Goal: Book appointment/travel/reservation

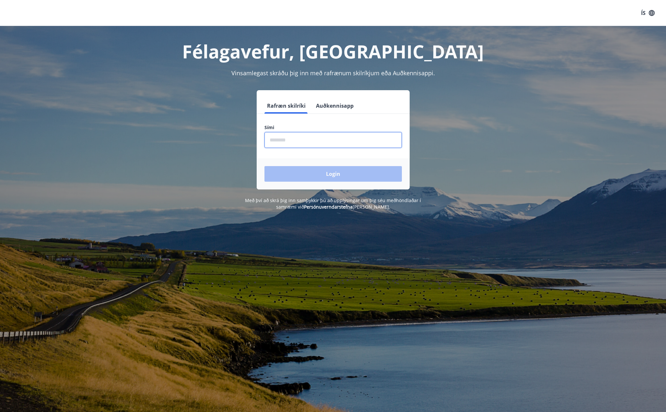
click at [346, 136] on input "phone" at bounding box center [332, 140] width 137 height 16
type input "********"
click at [323, 168] on button "Login" at bounding box center [332, 174] width 137 height 16
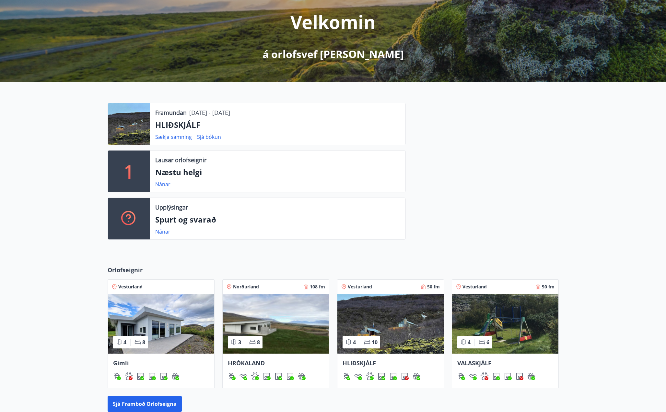
scroll to position [81, 0]
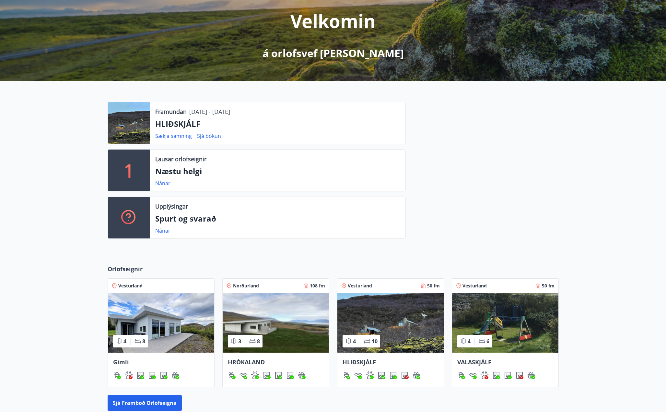
click at [204, 161] on p "Lausar orlofseignir" at bounding box center [180, 159] width 51 height 8
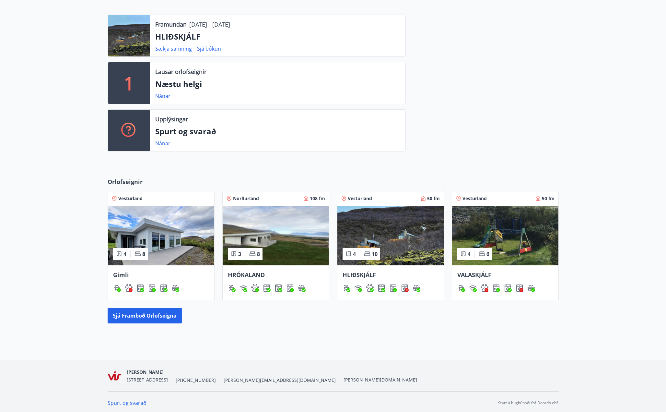
scroll to position [170, 0]
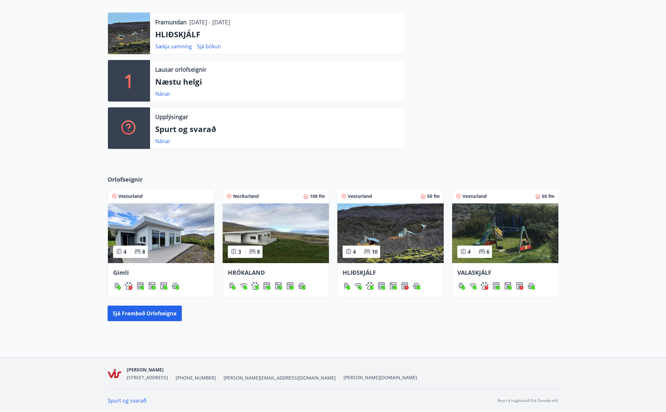
click at [187, 229] on img at bounding box center [161, 233] width 106 height 60
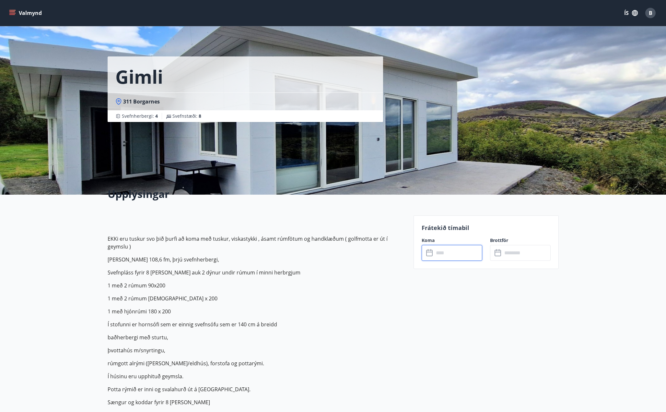
click at [463, 256] on input "text" at bounding box center [458, 253] width 48 height 16
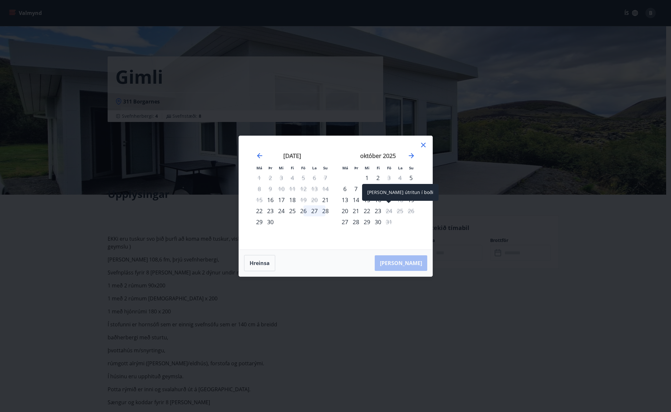
click at [390, 212] on div "24" at bounding box center [388, 210] width 11 height 11
click at [423, 147] on icon at bounding box center [423, 145] width 8 height 8
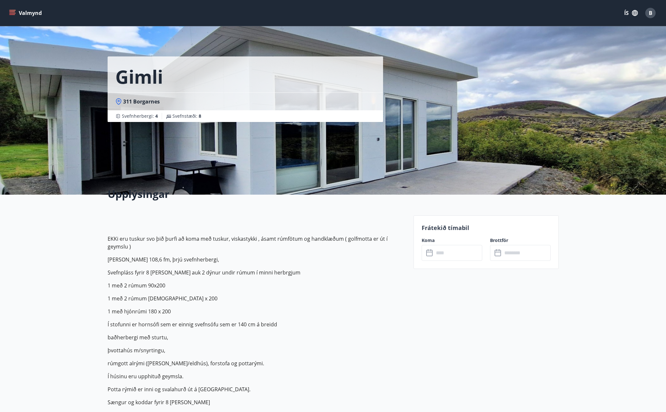
click at [14, 11] on icon "menu" at bounding box center [12, 13] width 6 height 6
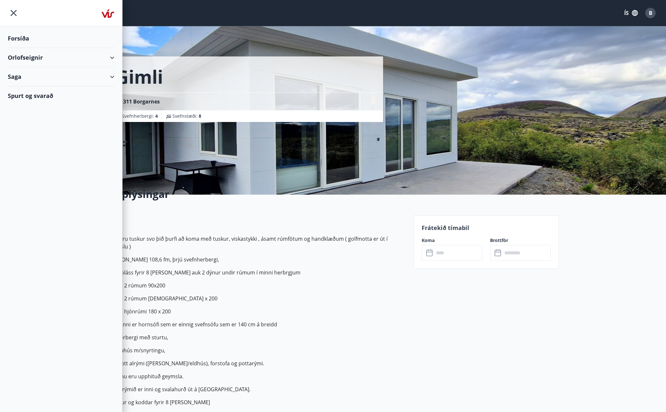
click at [39, 57] on div "Orlofseignir" at bounding box center [61, 57] width 107 height 19
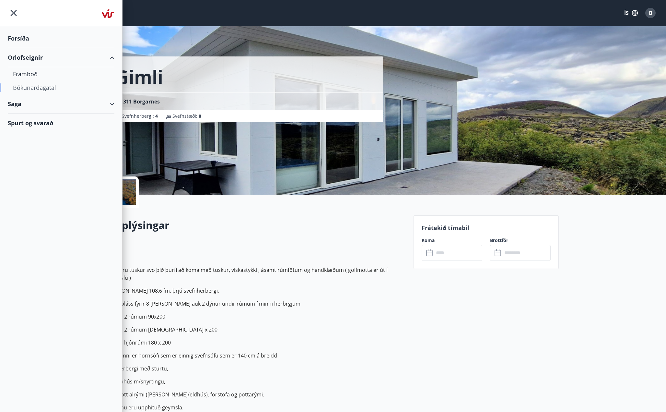
click at [40, 87] on div "Bókunardagatal" at bounding box center [61, 88] width 96 height 14
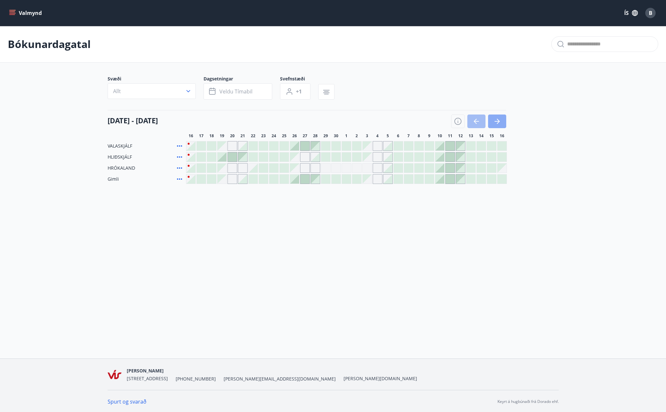
click at [500, 125] on button "button" at bounding box center [497, 121] width 18 height 14
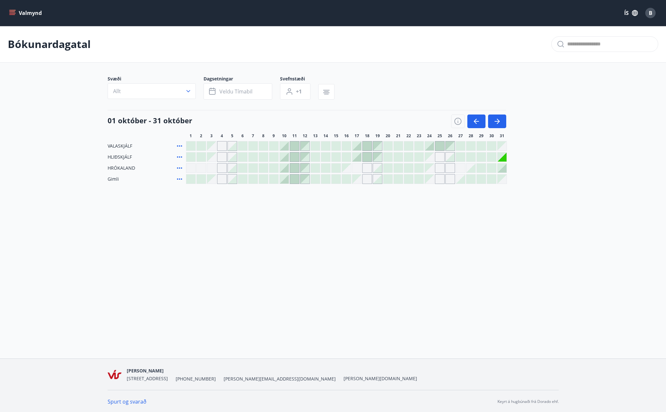
click at [254, 265] on div "Valmynd ÍS B Bókunardagatal Svæði Allt Dagsetningar Veldu tímabil Svefnstæði +1…" at bounding box center [333, 179] width 666 height 358
click at [430, 171] on div "Gráir dagar eru ekki bókanlegir" at bounding box center [429, 167] width 9 height 9
click at [431, 181] on div "Gráir dagar eru ekki bókanlegir" at bounding box center [429, 178] width 9 height 9
click at [429, 174] on div "Gráir dagar eru ekki bókanlegir" at bounding box center [429, 179] width 10 height 10
click at [429, 147] on div at bounding box center [429, 145] width 9 height 9
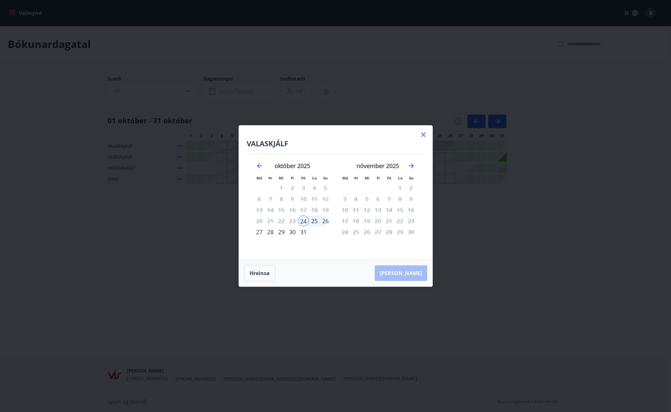
click at [236, 234] on div "VALASKJÁLF Má Þr Mi Fi Fö La Su Má Þr Mi Fi Fö La Su [DATE] 1 2 3 4 5 6 7 8 9 1…" at bounding box center [335, 206] width 671 height 412
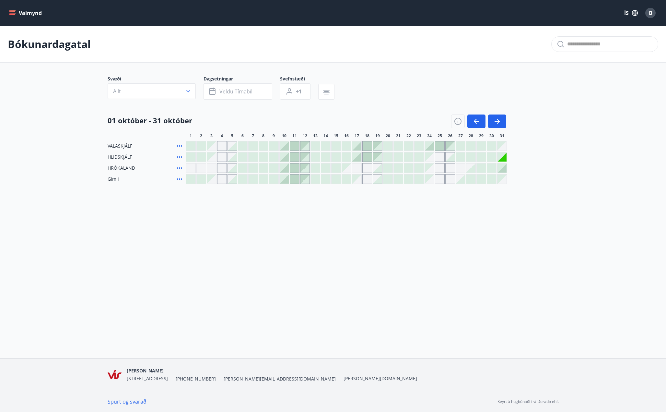
click at [180, 144] on icon at bounding box center [180, 146] width 8 height 8
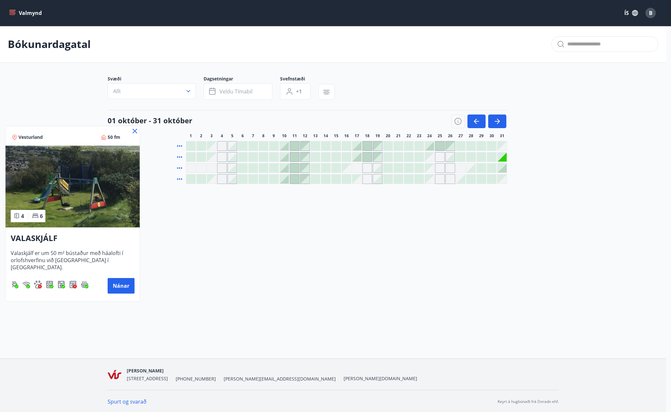
click at [221, 228] on div at bounding box center [335, 206] width 671 height 412
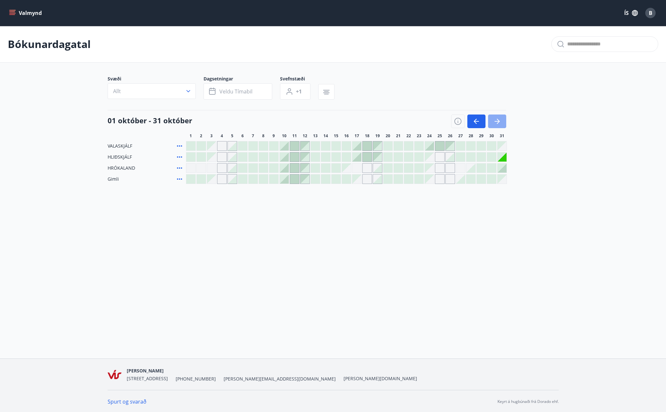
click at [499, 123] on icon "button" at bounding box center [497, 121] width 8 height 8
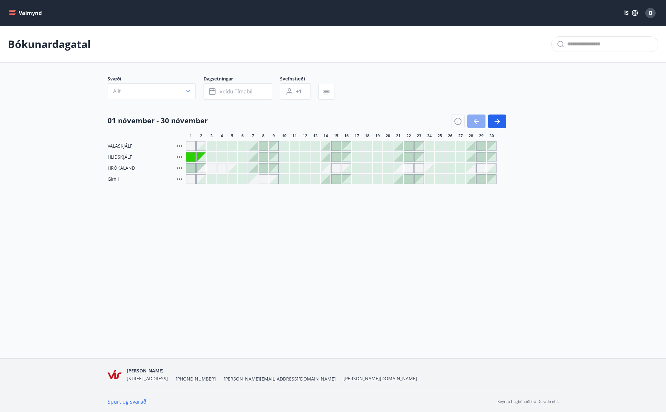
click at [477, 124] on icon "button" at bounding box center [476, 121] width 8 height 8
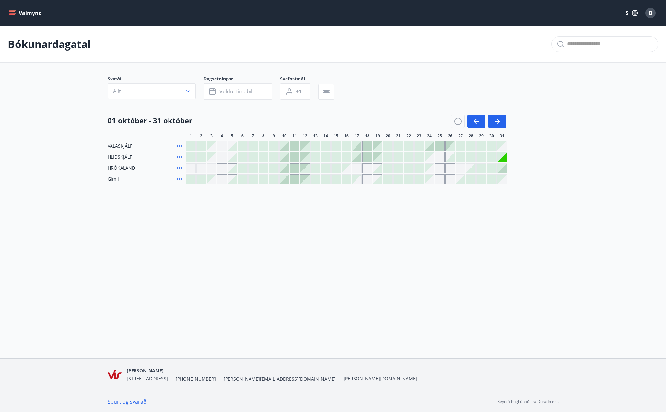
click at [328, 360] on div "[PERSON_NAME][STREET_ADDRESS] [PHONE_NUMBER] [PERSON_NAME][EMAIL_ADDRESS][DOMAI…" at bounding box center [333, 373] width 451 height 31
